Goal: Task Accomplishment & Management: Complete application form

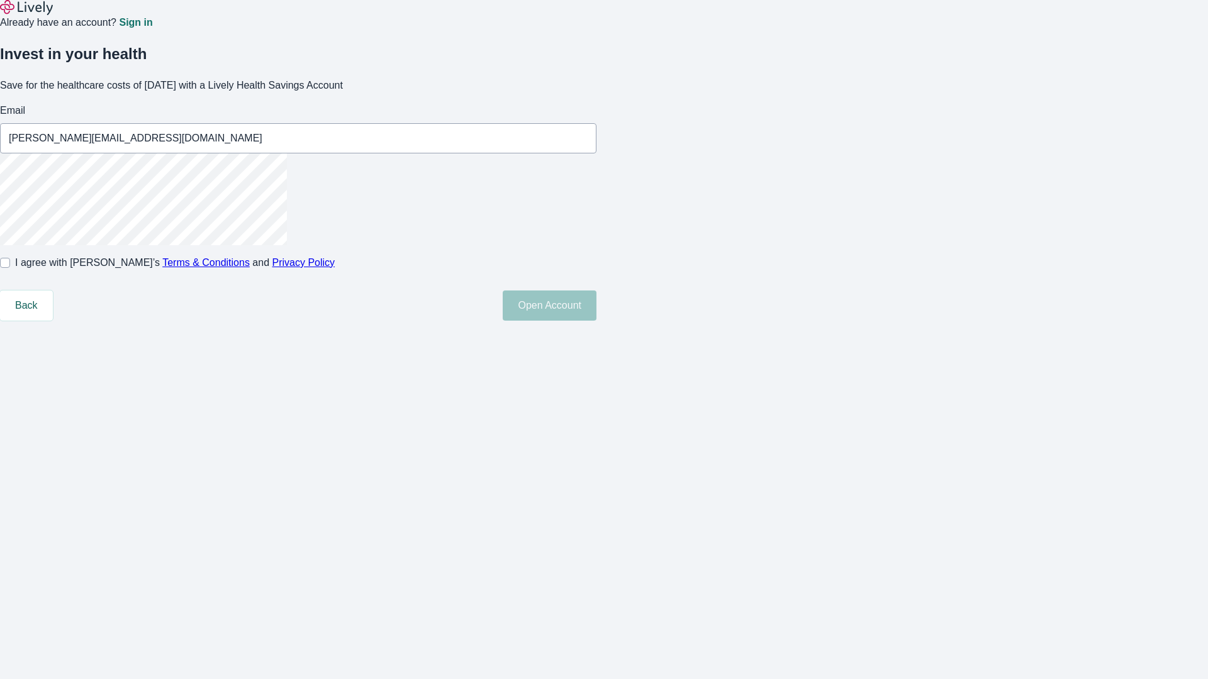
click at [10, 268] on input "I agree with Lively’s Terms & Conditions and Privacy Policy" at bounding box center [5, 263] width 10 height 10
checkbox input "true"
click at [596, 321] on button "Open Account" at bounding box center [550, 306] width 94 height 30
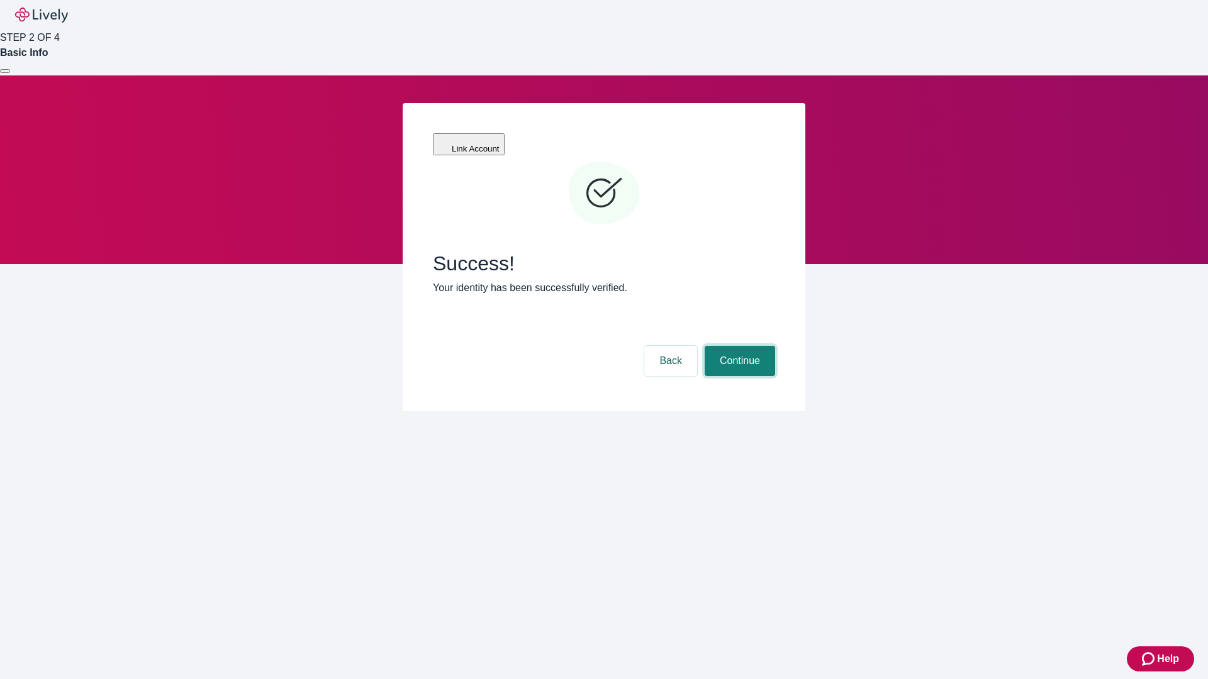
click at [738, 346] on button "Continue" at bounding box center [739, 361] width 70 height 30
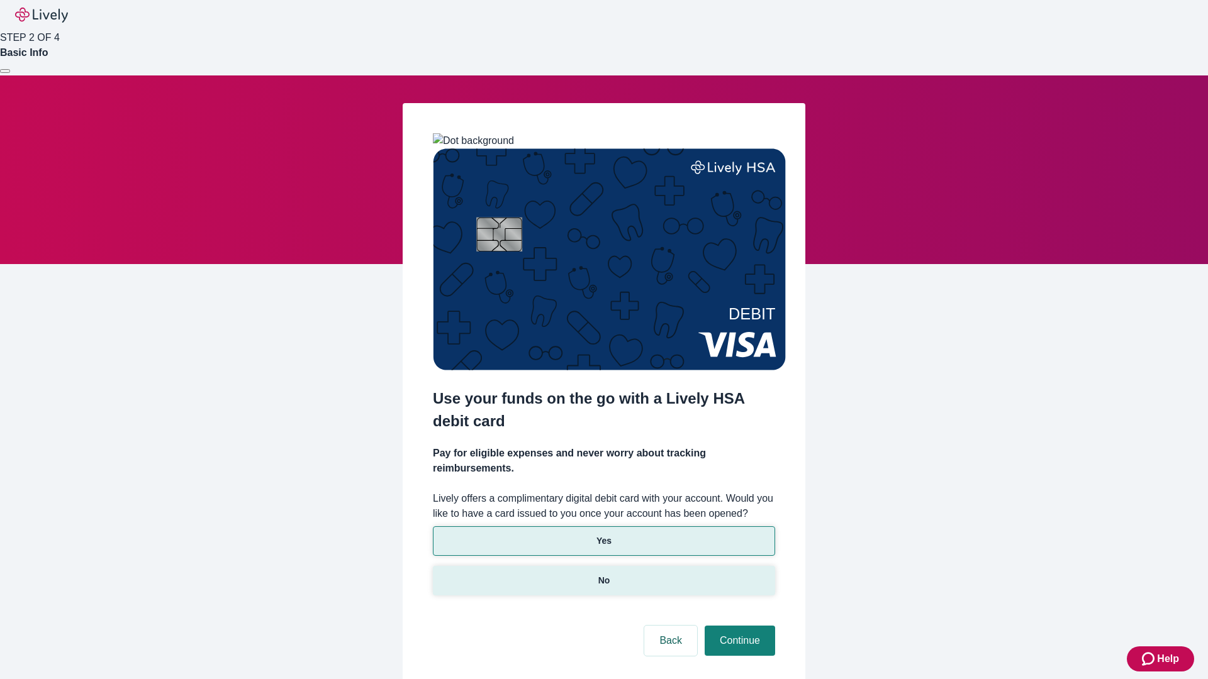
click at [603, 574] on p "No" at bounding box center [604, 580] width 12 height 13
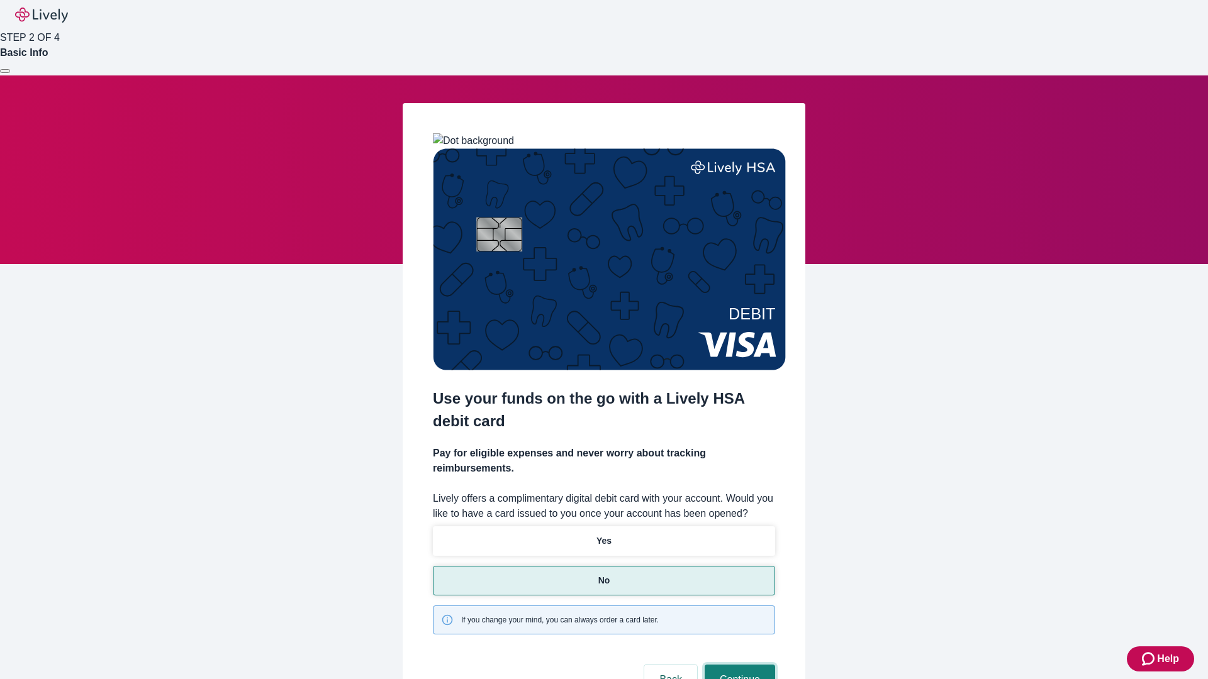
click at [738, 665] on button "Continue" at bounding box center [739, 680] width 70 height 30
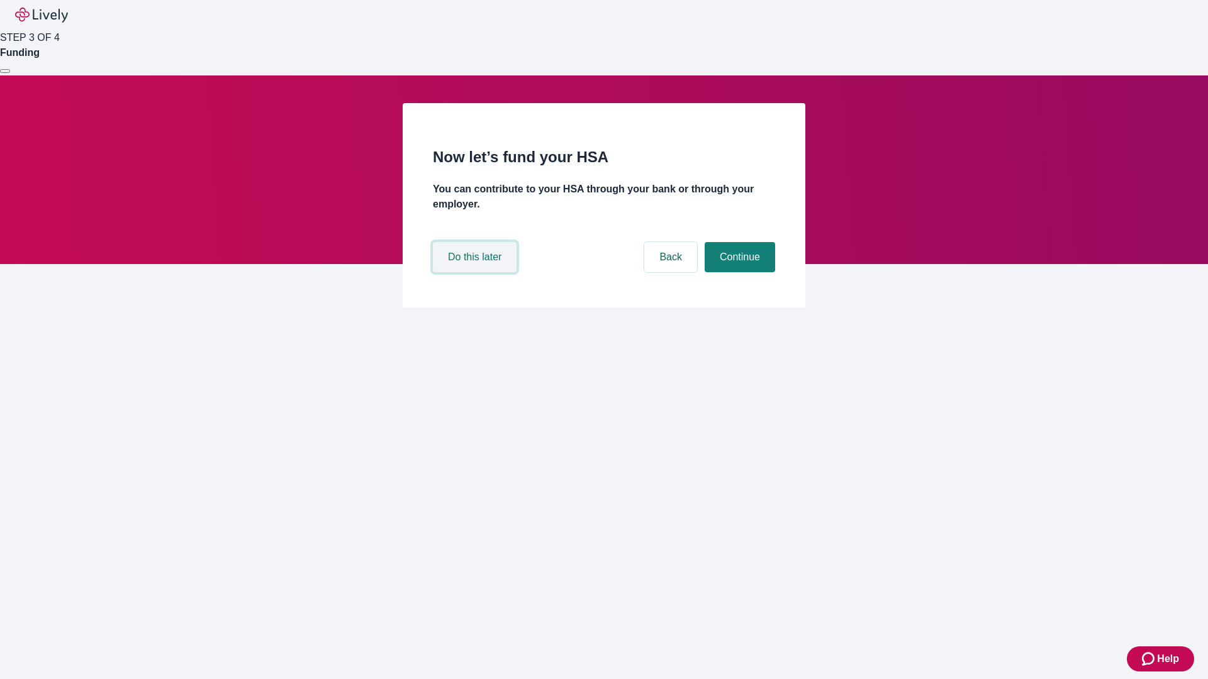
click at [476, 272] on button "Do this later" at bounding box center [475, 257] width 84 height 30
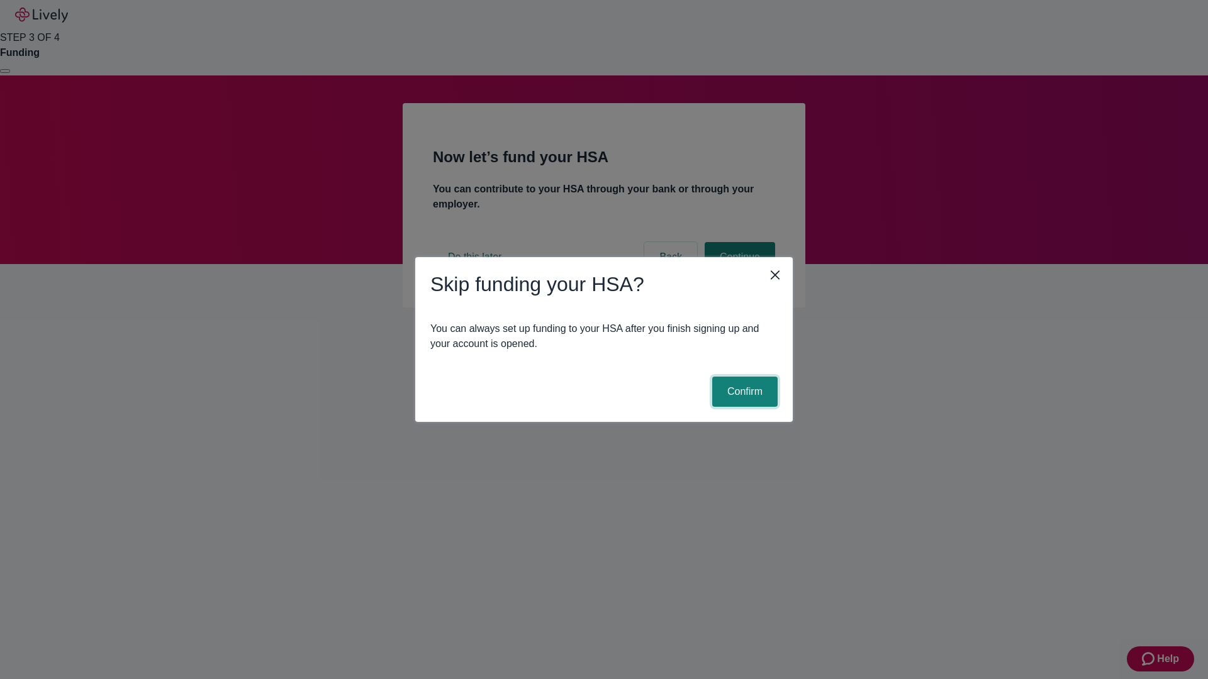
click at [743, 392] on button "Confirm" at bounding box center [744, 392] width 65 height 30
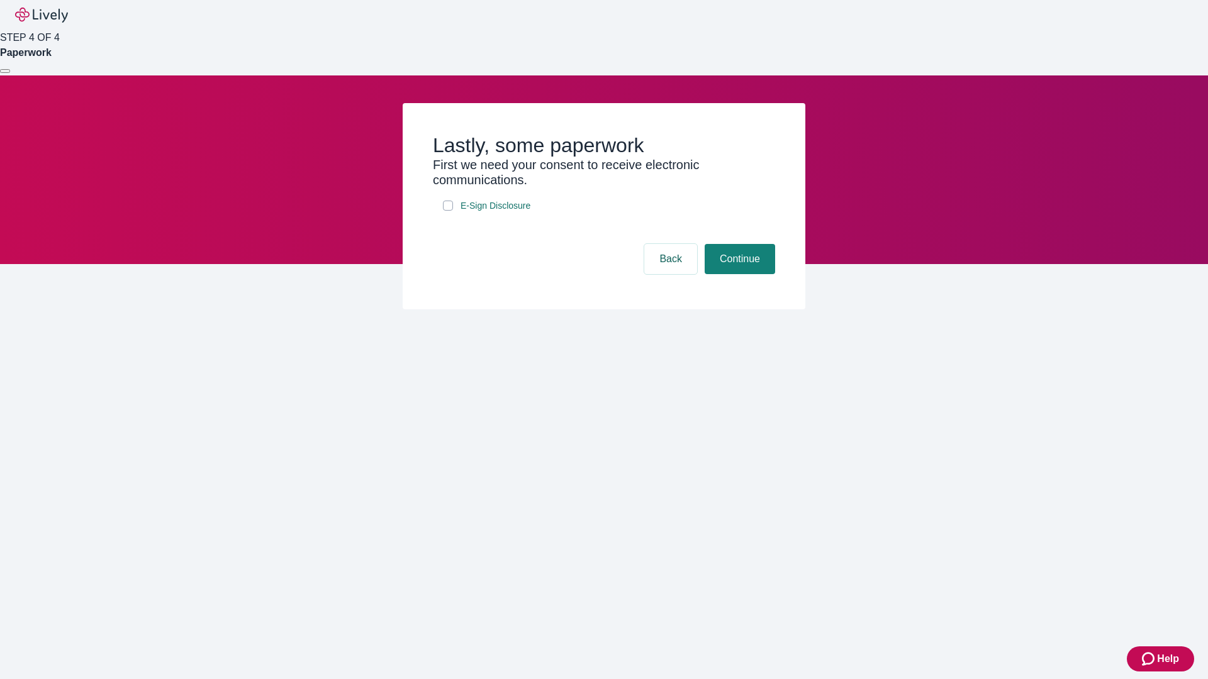
click at [448, 211] on input "E-Sign Disclosure" at bounding box center [448, 206] width 10 height 10
checkbox input "true"
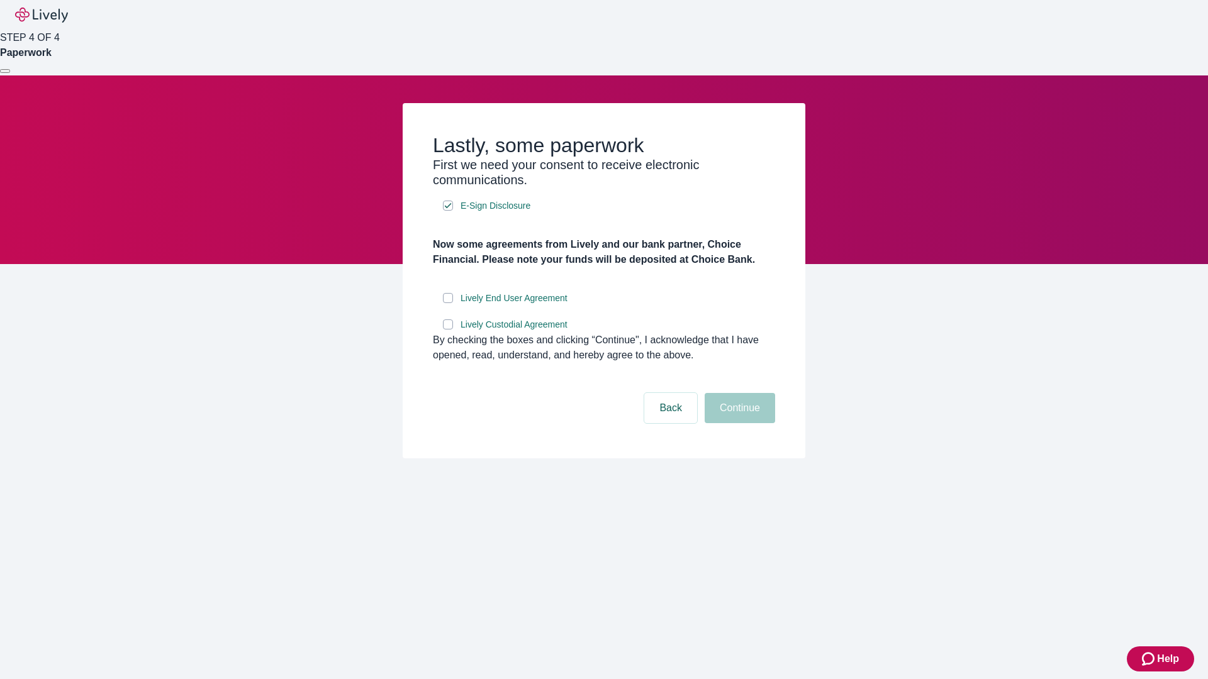
click at [448, 303] on input "Lively End User Agreement" at bounding box center [448, 298] width 10 height 10
checkbox input "true"
click at [448, 330] on input "Lively Custodial Agreement" at bounding box center [448, 325] width 10 height 10
checkbox input "true"
click at [738, 423] on button "Continue" at bounding box center [739, 408] width 70 height 30
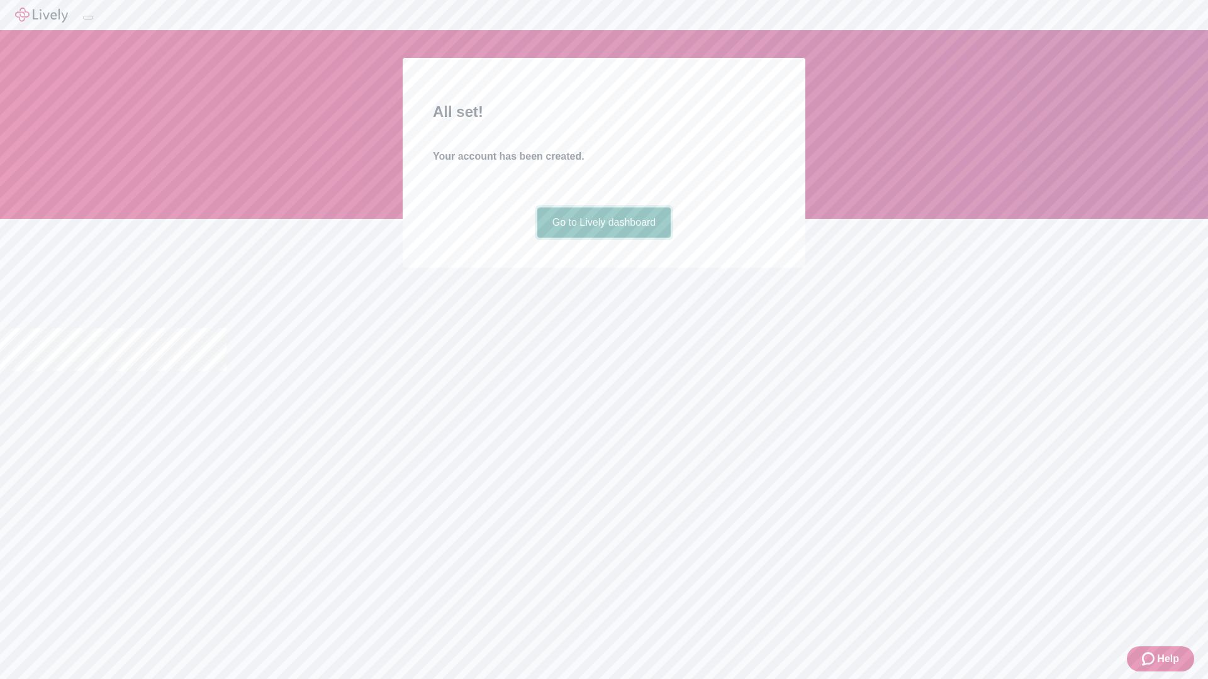
click at [603, 238] on link "Go to Lively dashboard" at bounding box center [604, 223] width 134 height 30
